Goal: Task Accomplishment & Management: Use online tool/utility

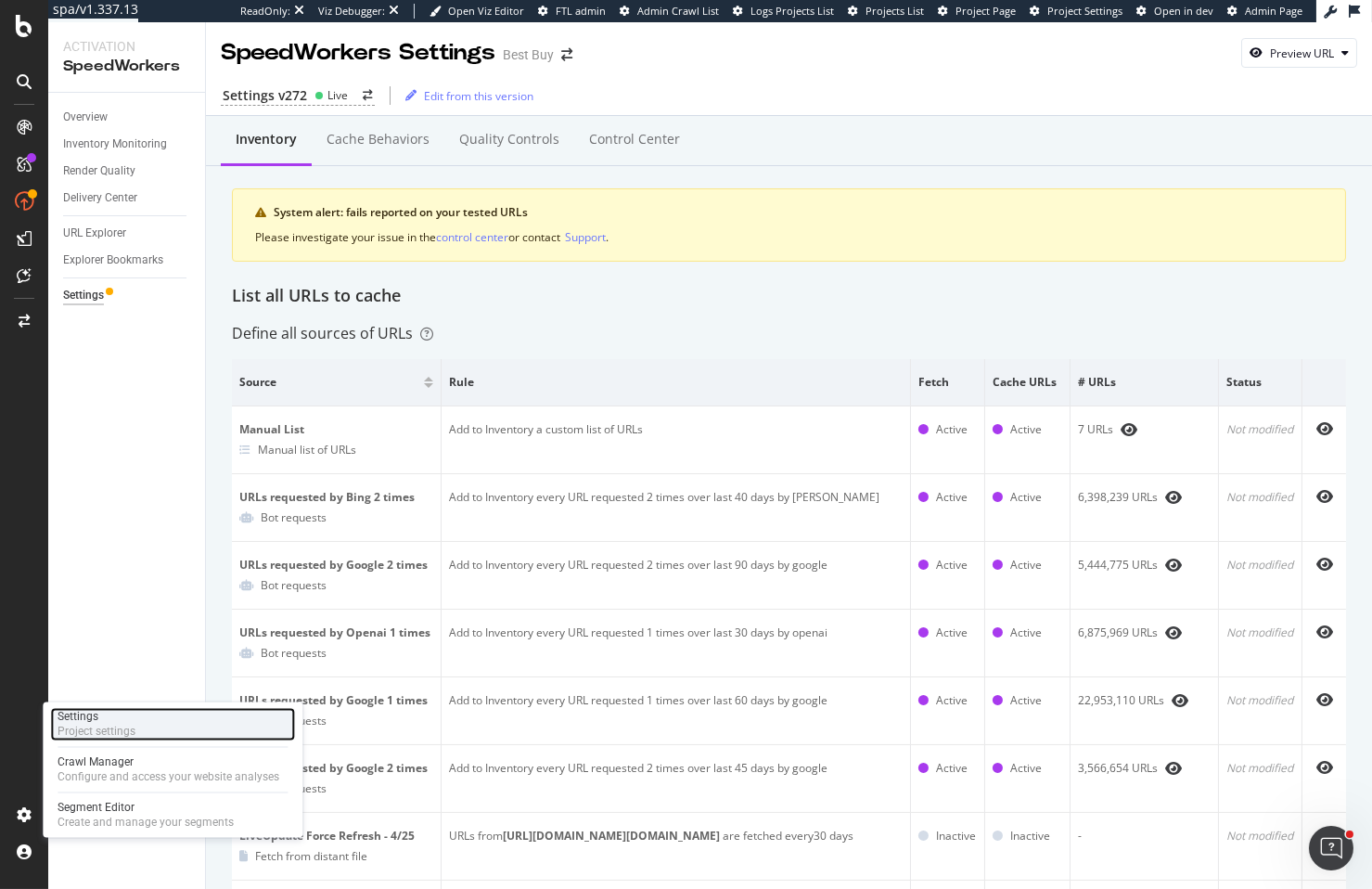
click at [147, 731] on div "Settings Project settings" at bounding box center [172, 724] width 245 height 33
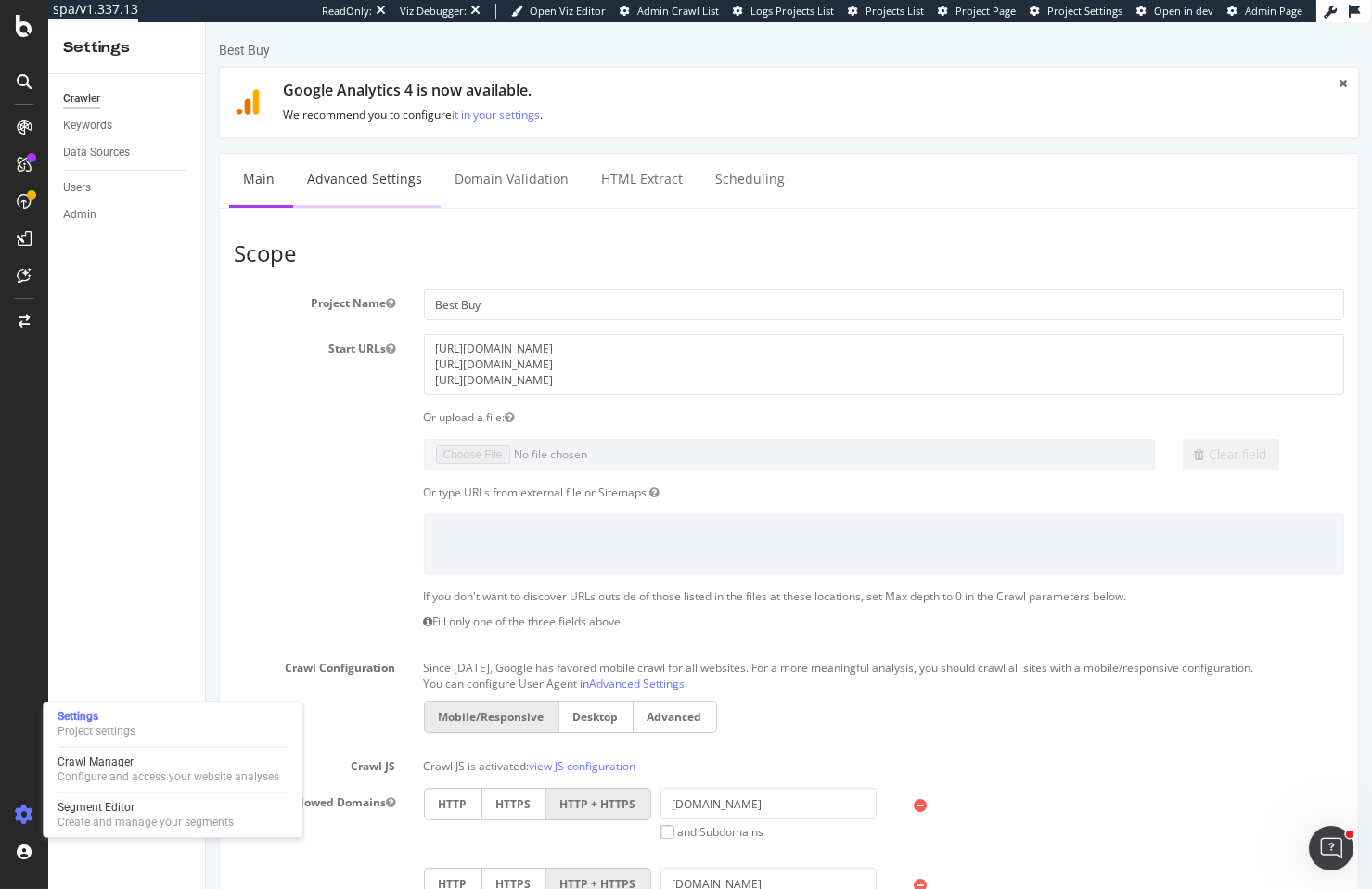
click at [357, 173] on link "Advanced Settings" at bounding box center [363, 180] width 143 height 51
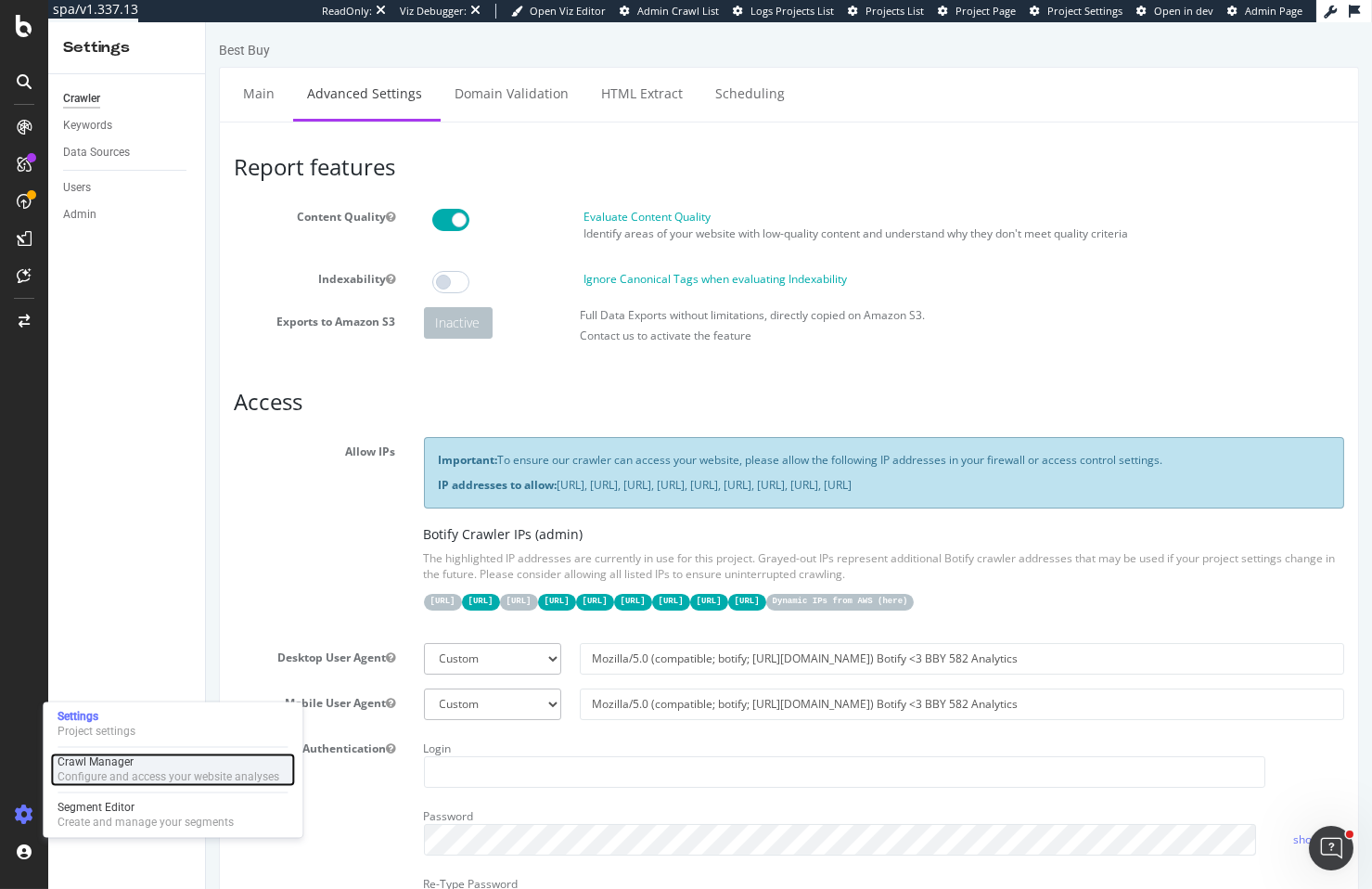
click at [78, 773] on div "Configure and access your website analyses" at bounding box center [169, 777] width 222 height 15
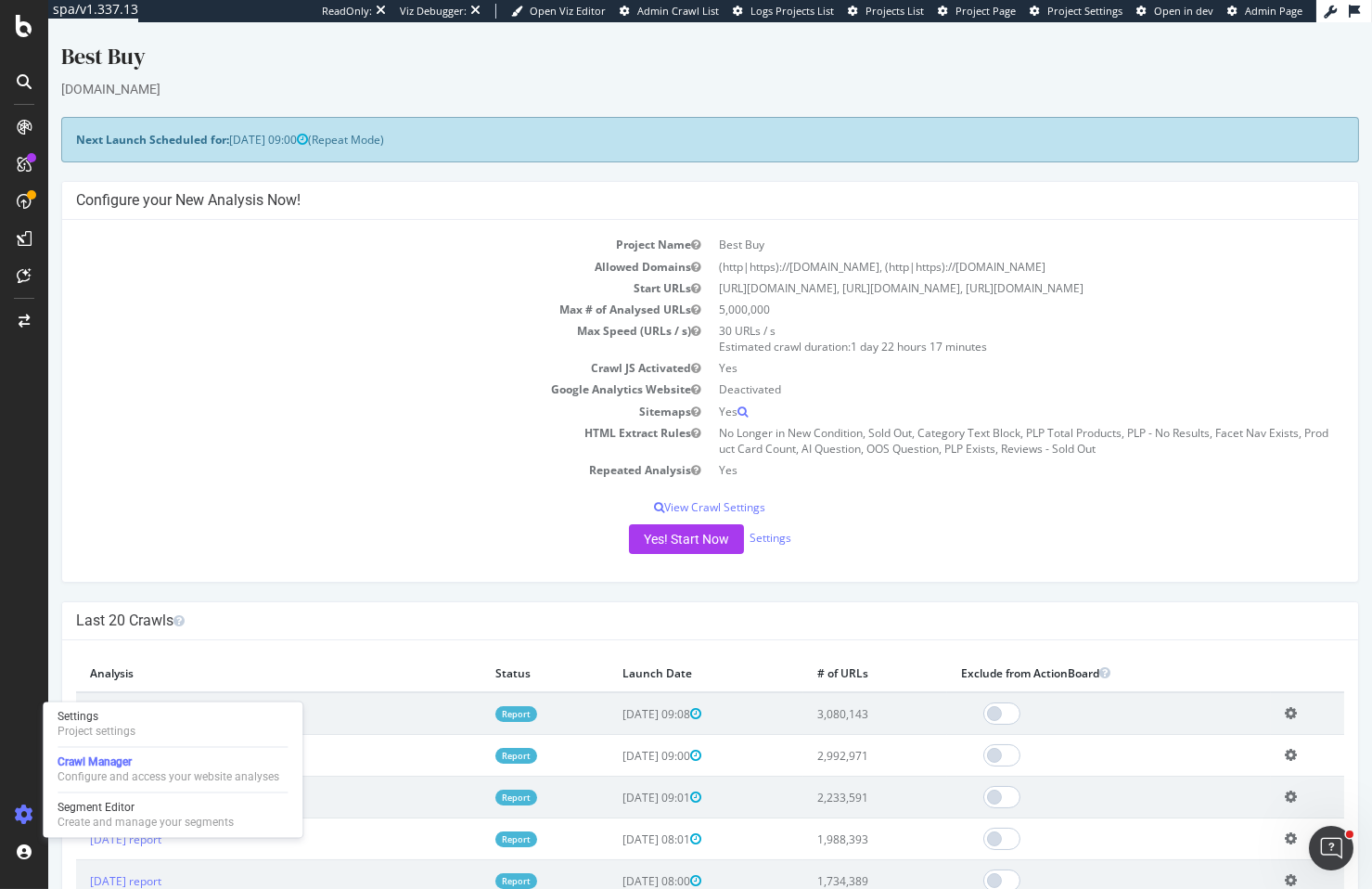
click at [368, 522] on div "Project Name Best Buy Allowed Domains (http|https)://www.bestbuy.com, (http|htt…" at bounding box center [710, 401] width 1296 height 361
click at [370, 369] on td "Crawl JS Activated" at bounding box center [393, 368] width 635 height 22
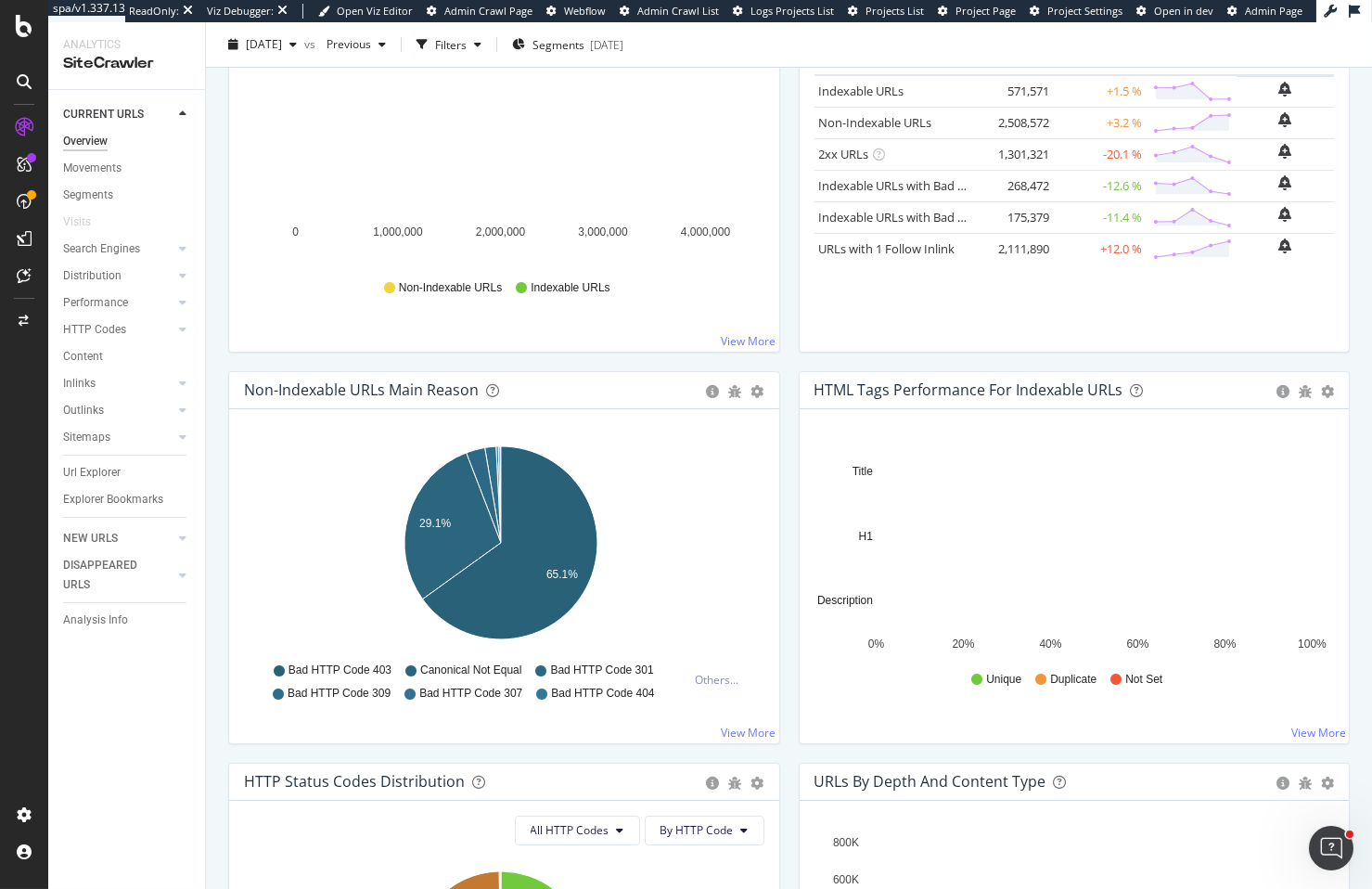
scroll to position [547, 0]
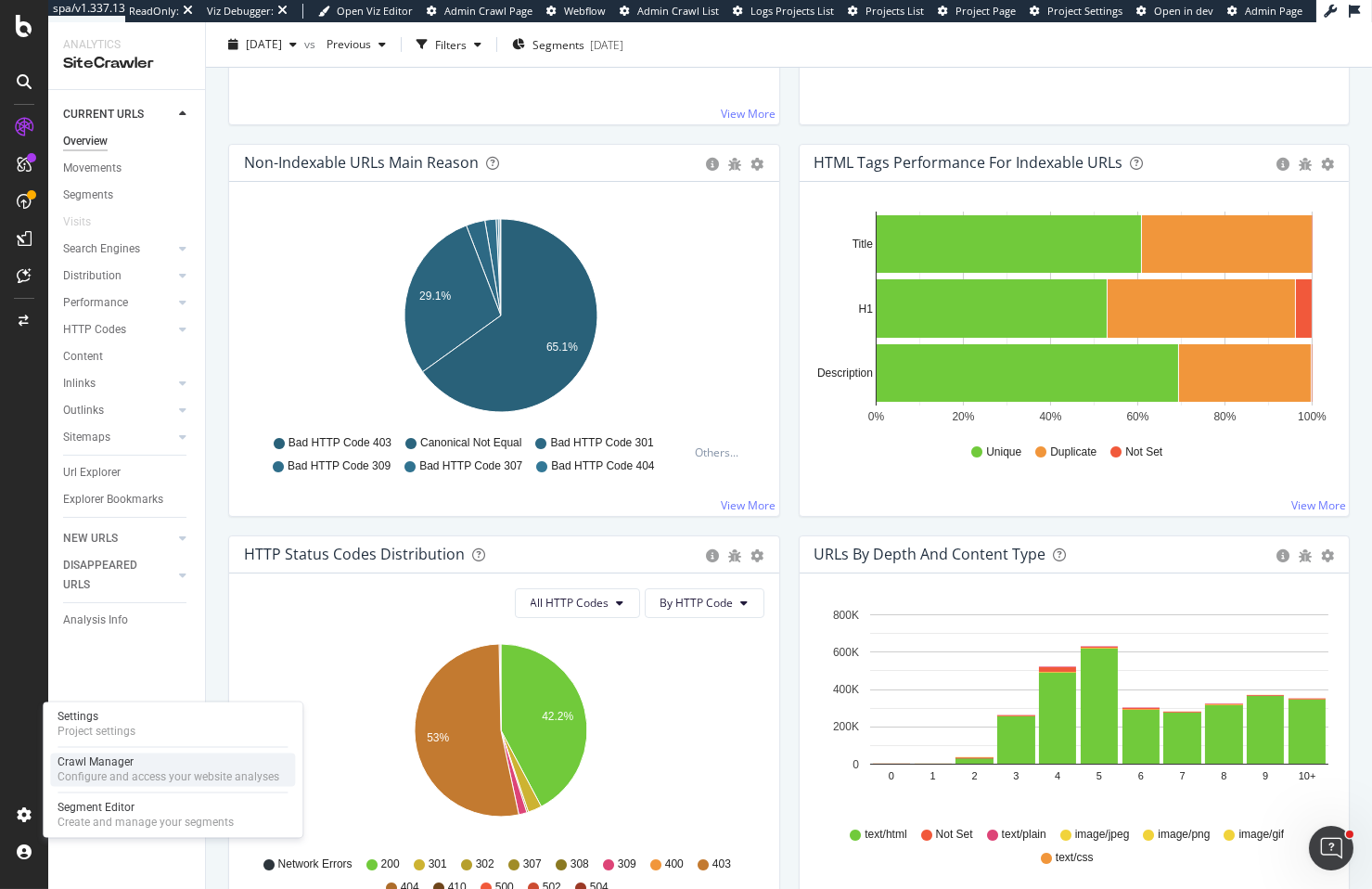
click at [104, 776] on div "Configure and access your website analyses" at bounding box center [169, 777] width 222 height 15
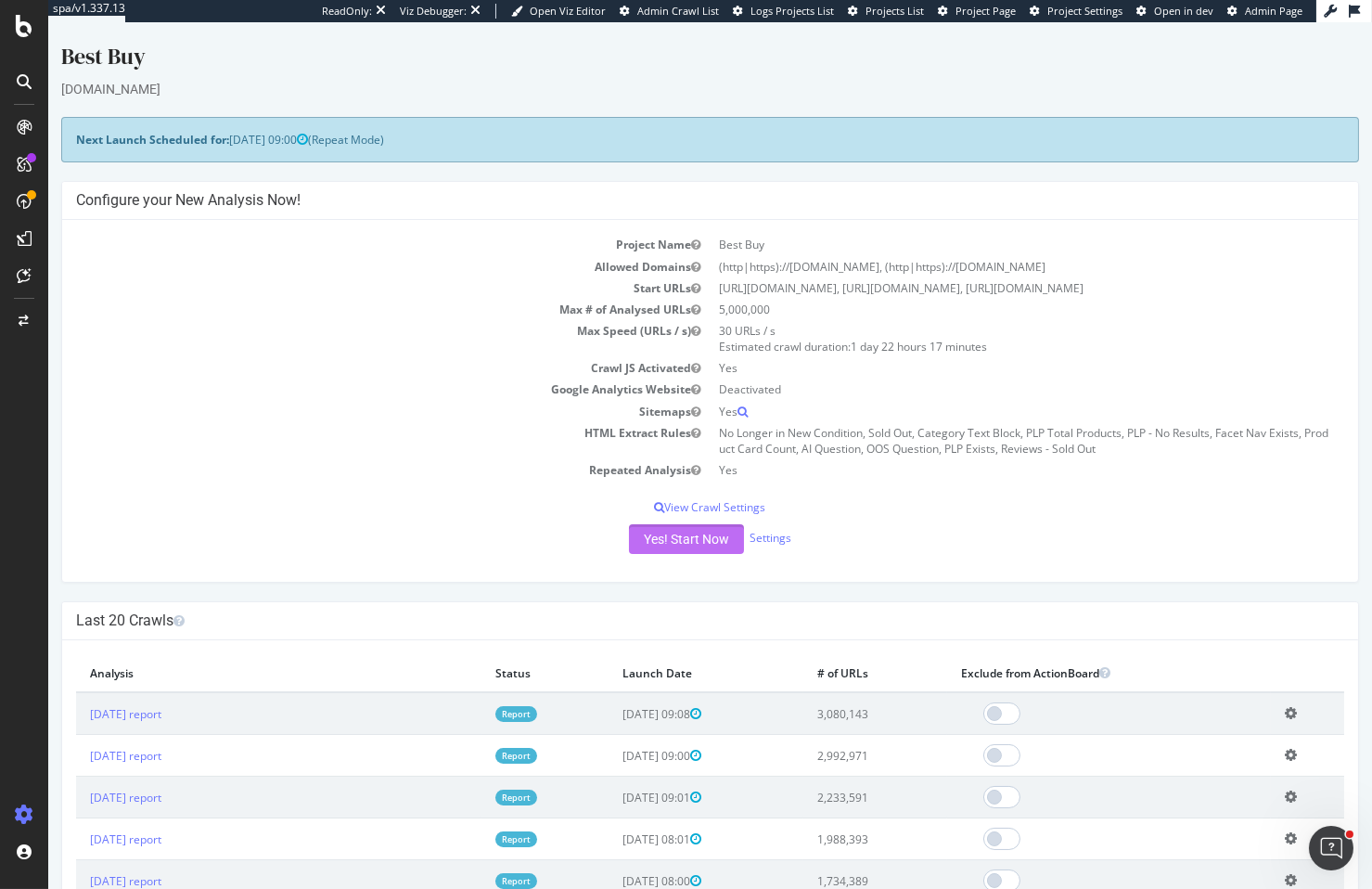
click at [687, 531] on button "Yes! Start Now" at bounding box center [686, 538] width 115 height 29
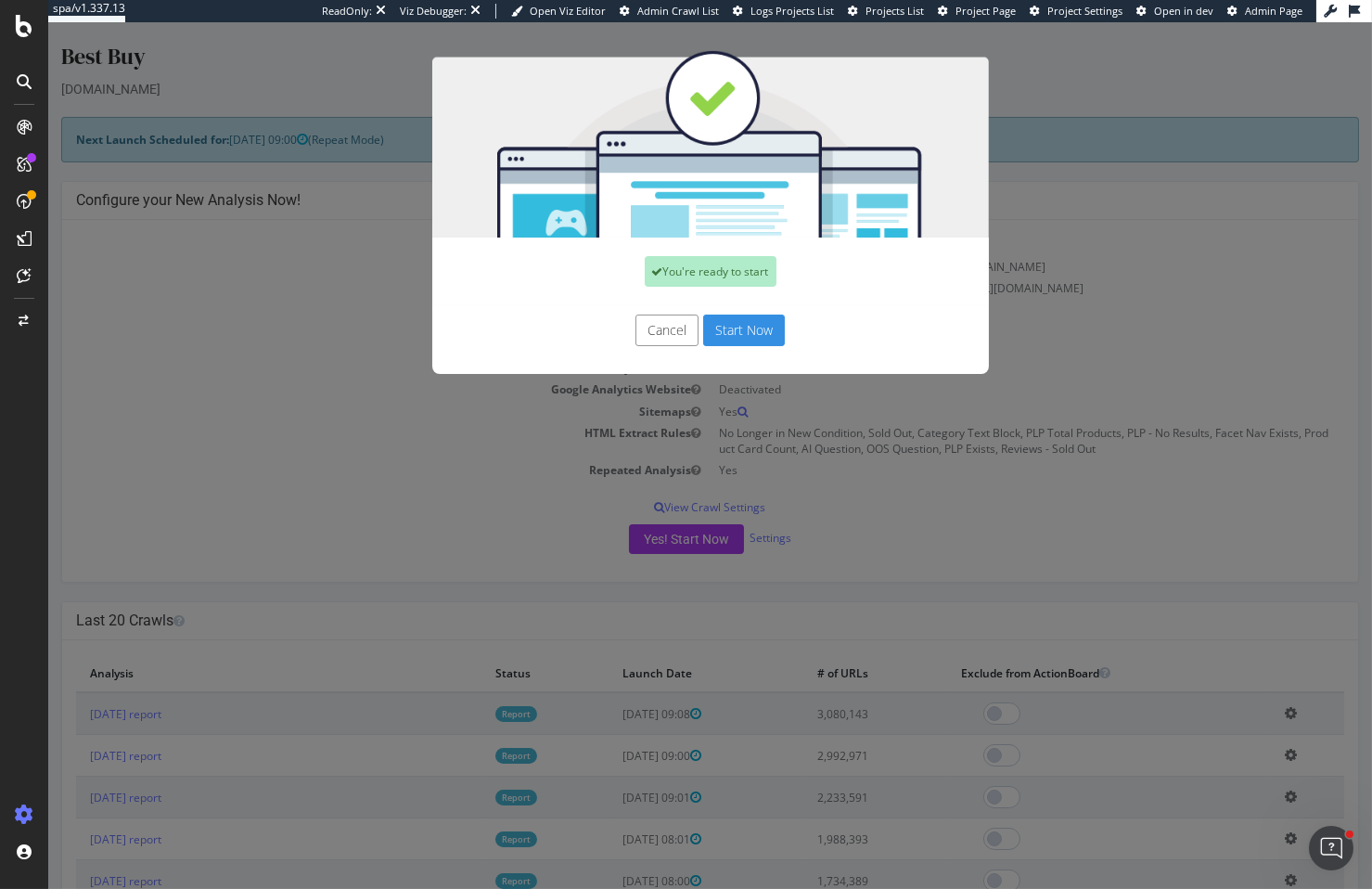
click at [766, 336] on button "Start Now" at bounding box center [744, 330] width 82 height 31
